Goal: Transaction & Acquisition: Purchase product/service

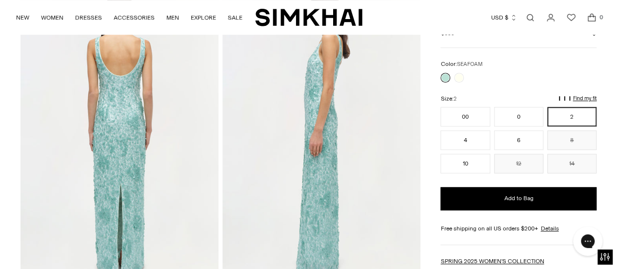
scroll to position [384, 0]
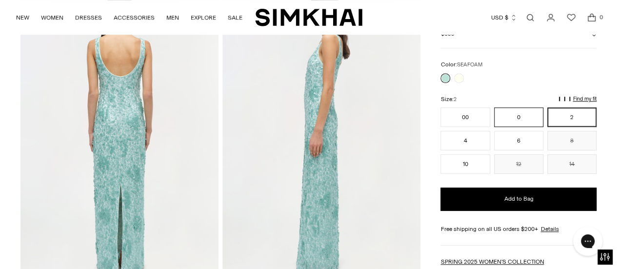
click at [540, 111] on button "0" at bounding box center [518, 116] width 49 height 19
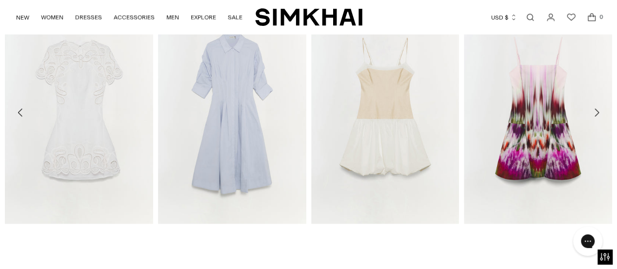
scroll to position [986, 0]
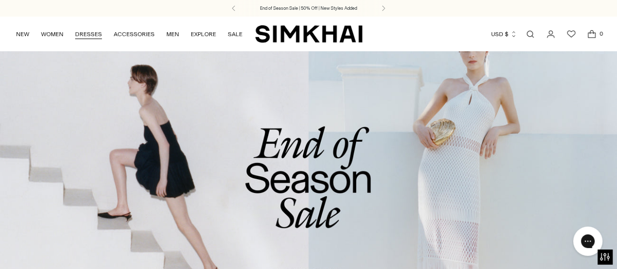
click at [82, 31] on link "DRESSES" at bounding box center [88, 33] width 27 height 21
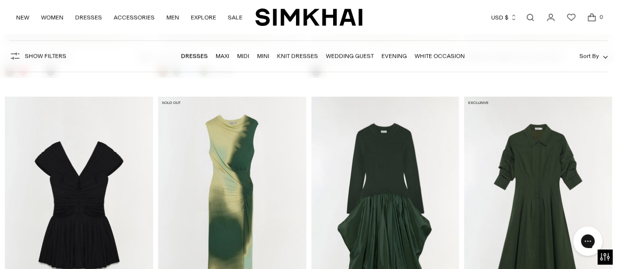
scroll to position [3468, 0]
